Goal: Task Accomplishment & Management: Manage account settings

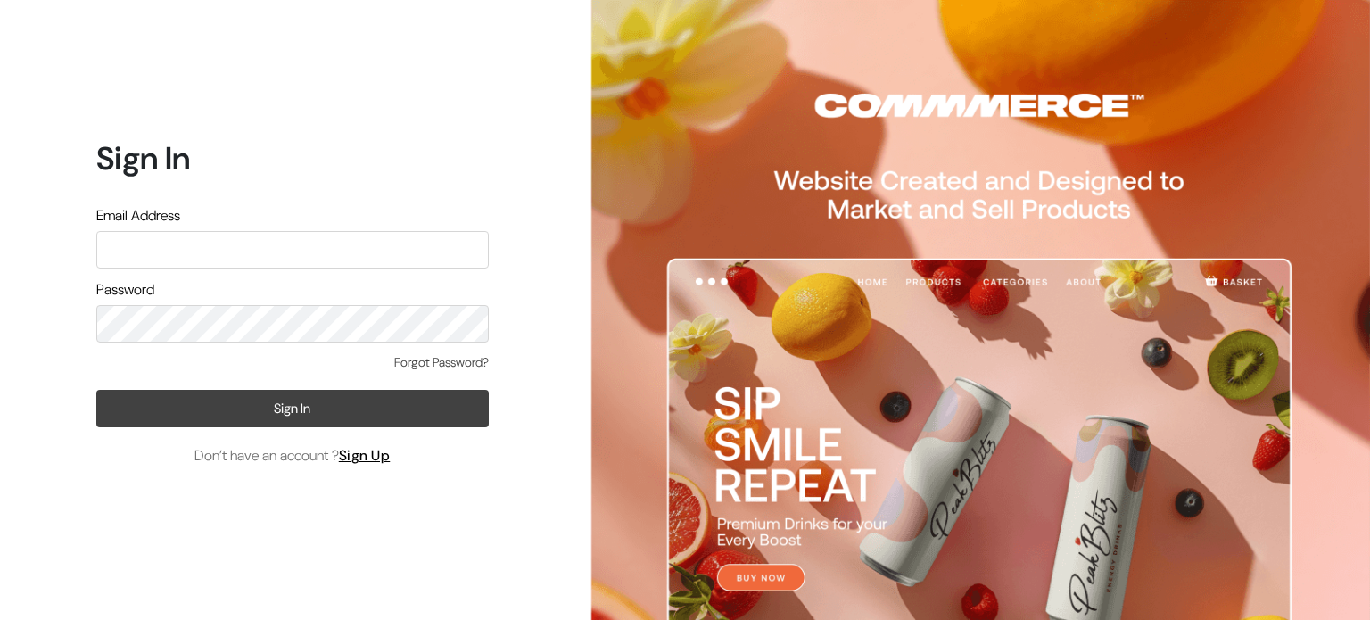
type input "rims.info007@gmail.com"
click at [383, 413] on button "Sign In" at bounding box center [292, 408] width 392 height 37
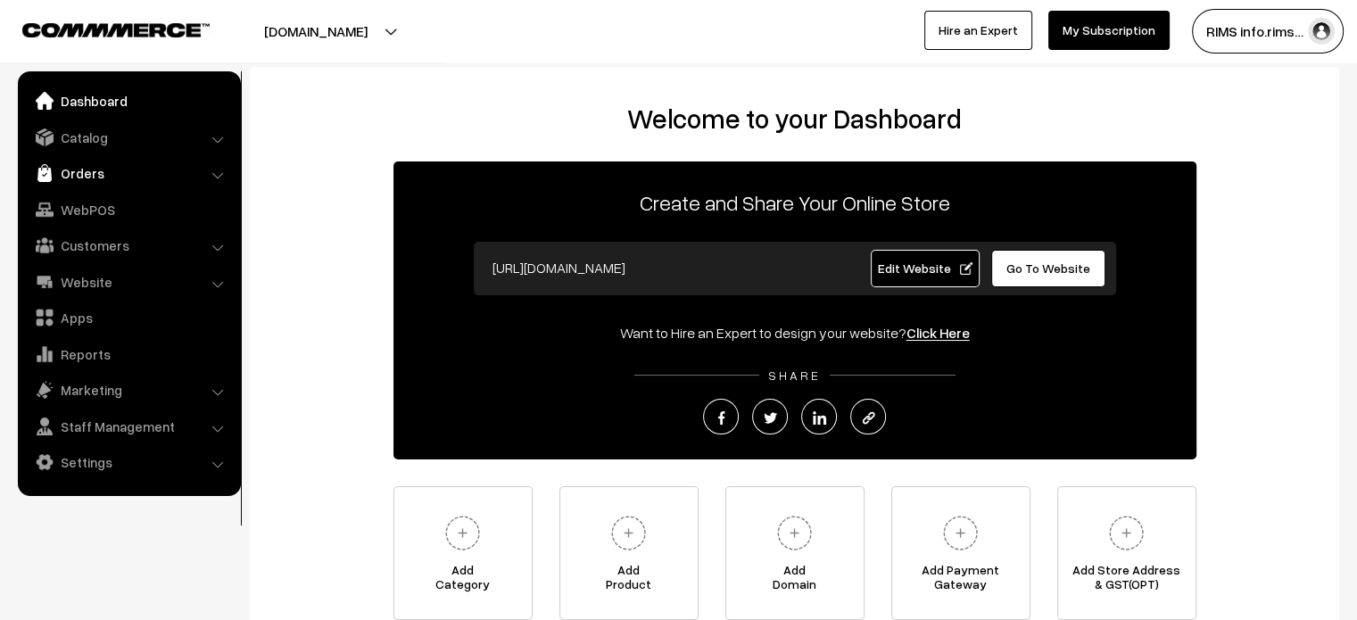
click at [112, 177] on link "Orders" at bounding box center [128, 173] width 212 height 32
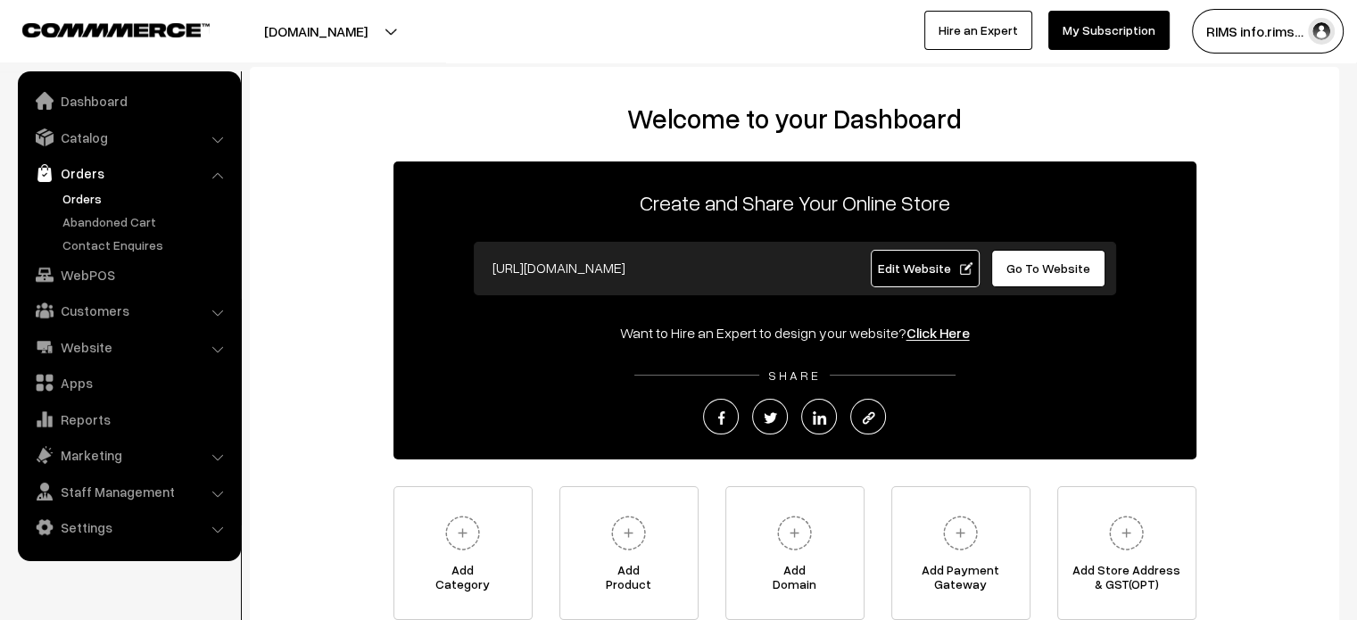
click at [92, 199] on link "Orders" at bounding box center [146, 198] width 177 height 19
